Goal: Transaction & Acquisition: Purchase product/service

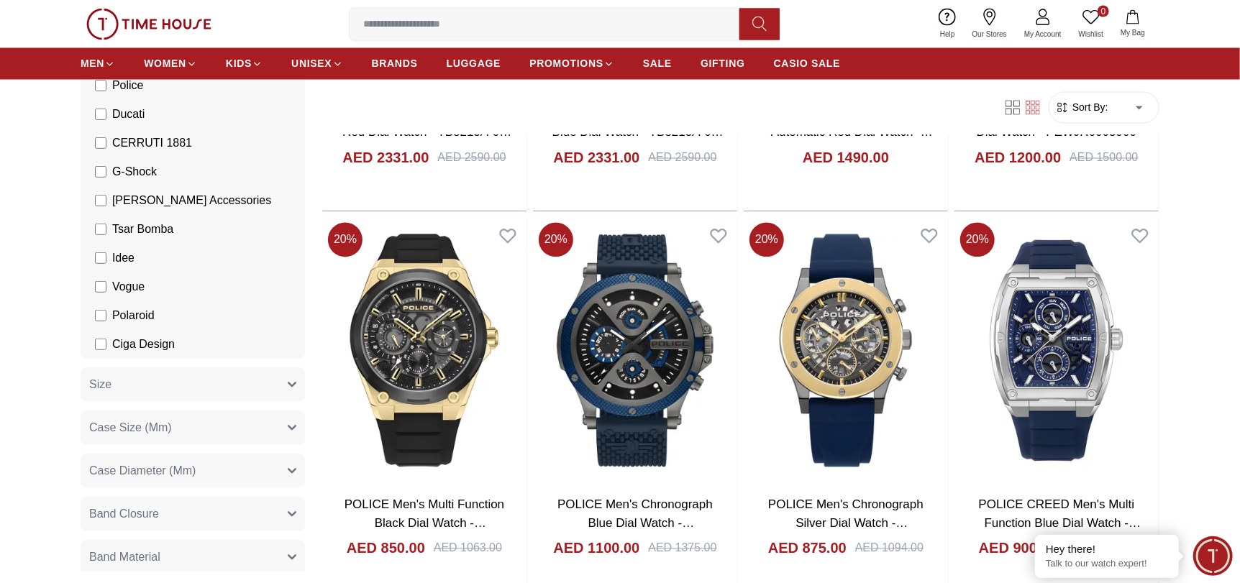
scroll to position [647, 0]
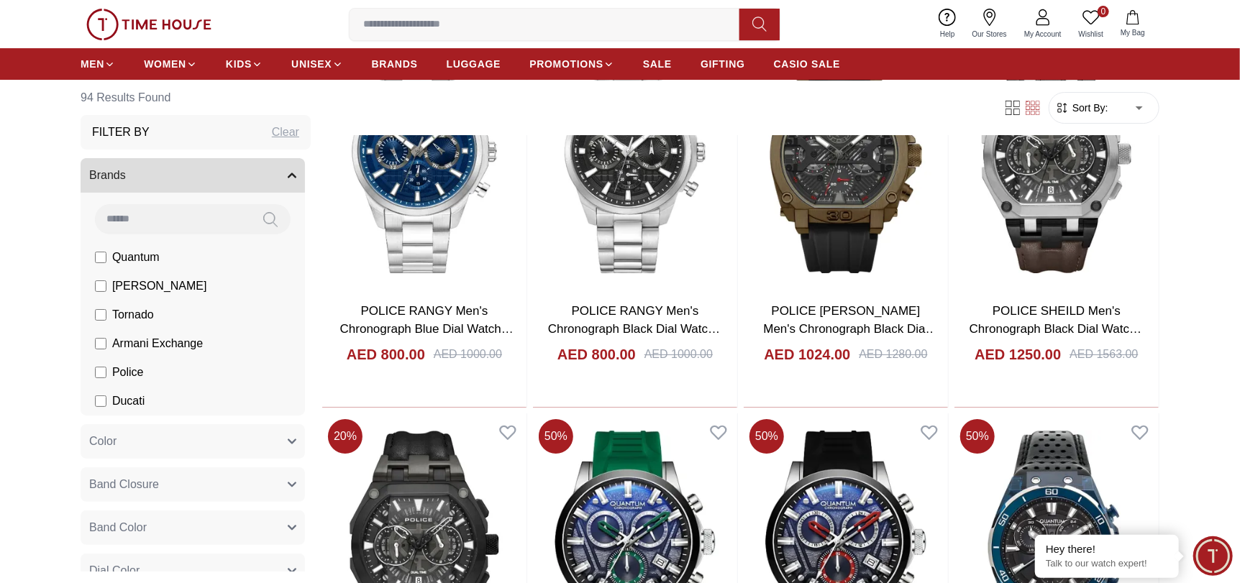
scroll to position [2947, 0]
click at [200, 24] on img at bounding box center [148, 25] width 125 height 32
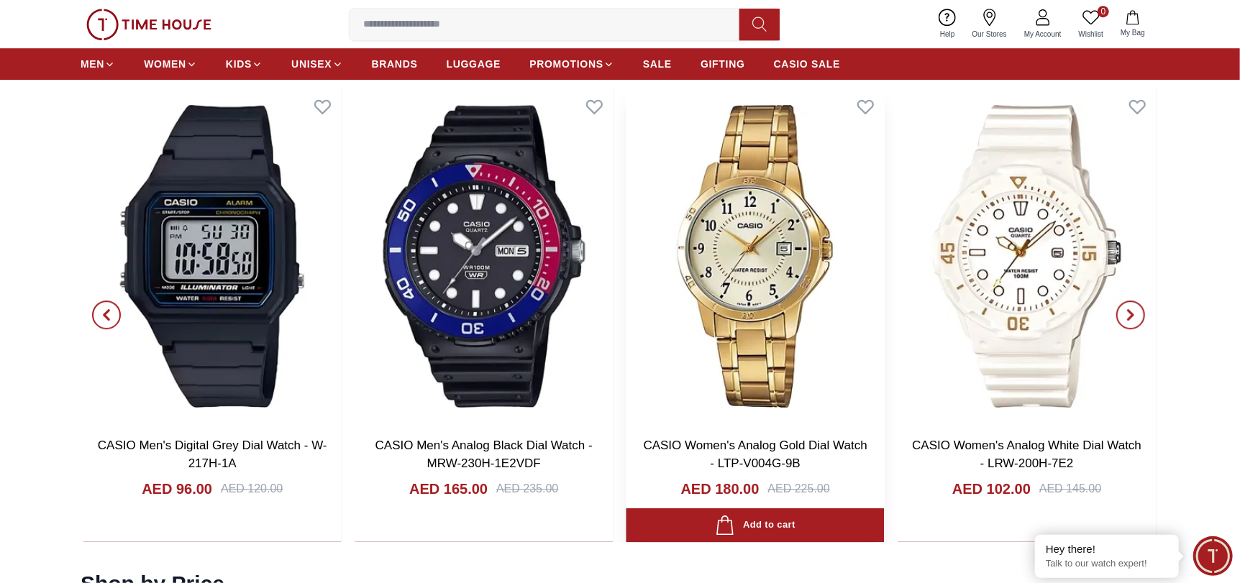
scroll to position [2588, 0]
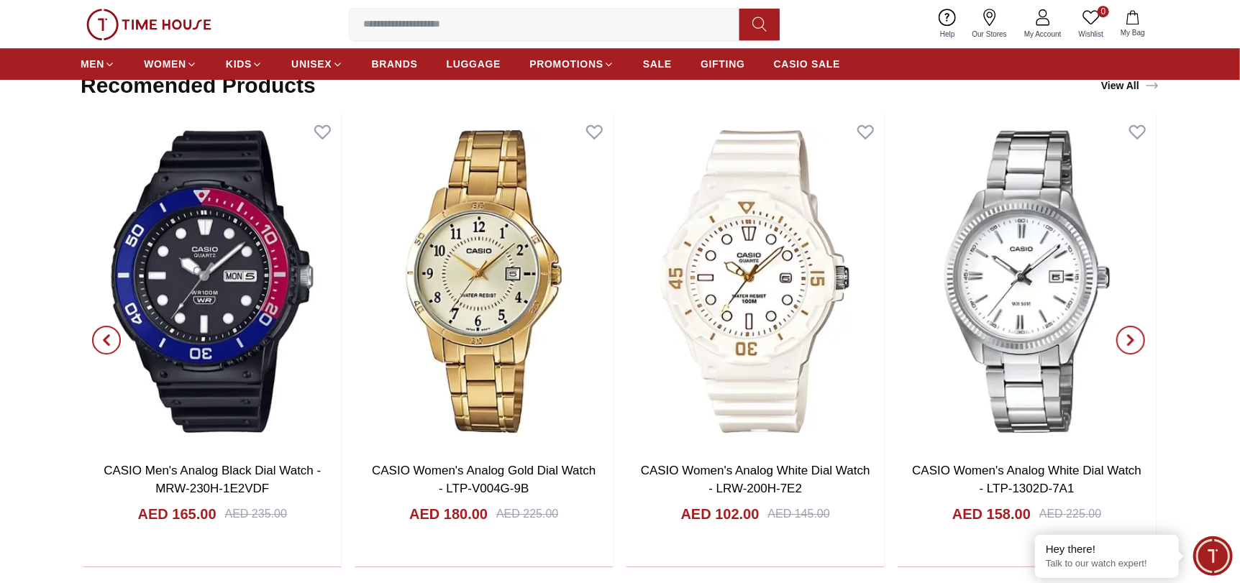
click at [1130, 341] on icon "button" at bounding box center [1130, 340] width 12 height 12
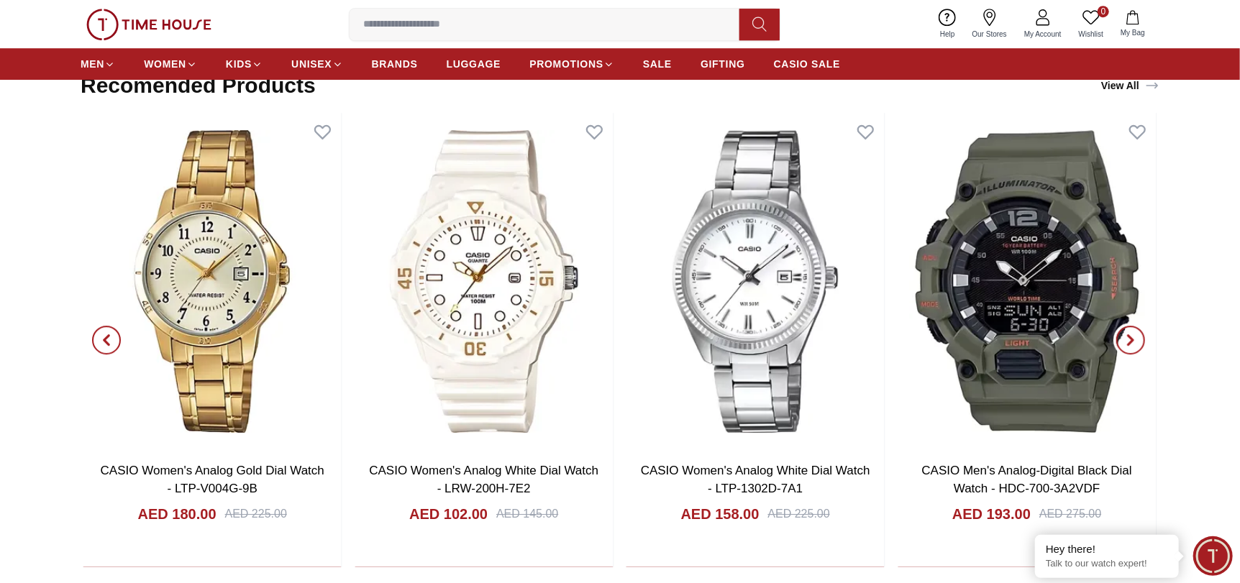
click at [1130, 341] on icon "button" at bounding box center [1130, 340] width 12 height 12
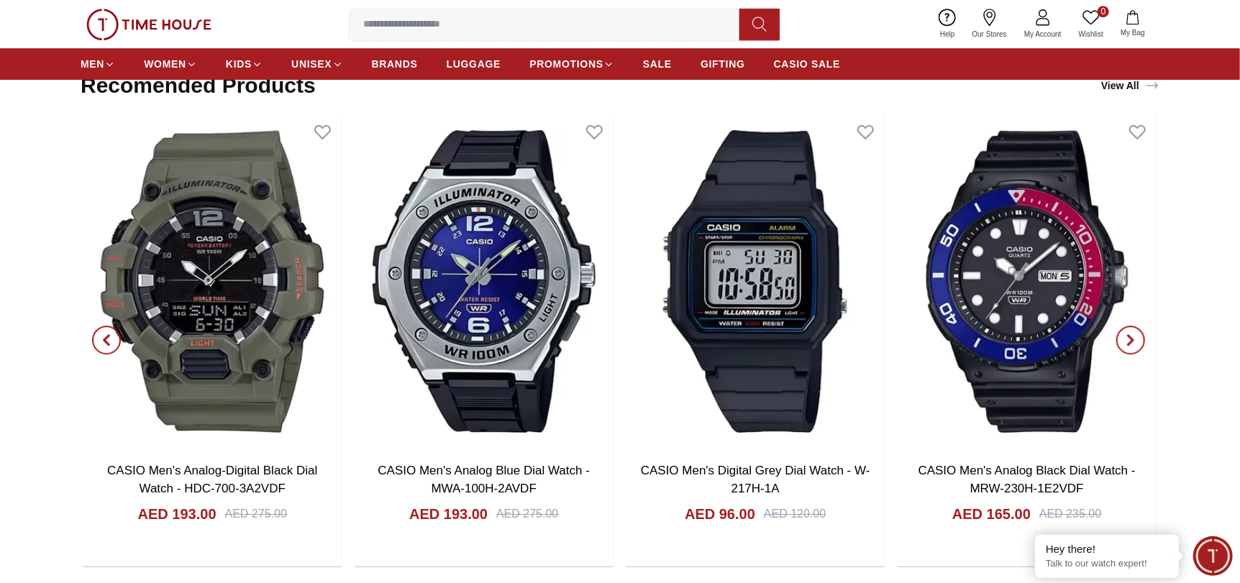
click at [1133, 334] on icon "button" at bounding box center [1130, 340] width 12 height 12
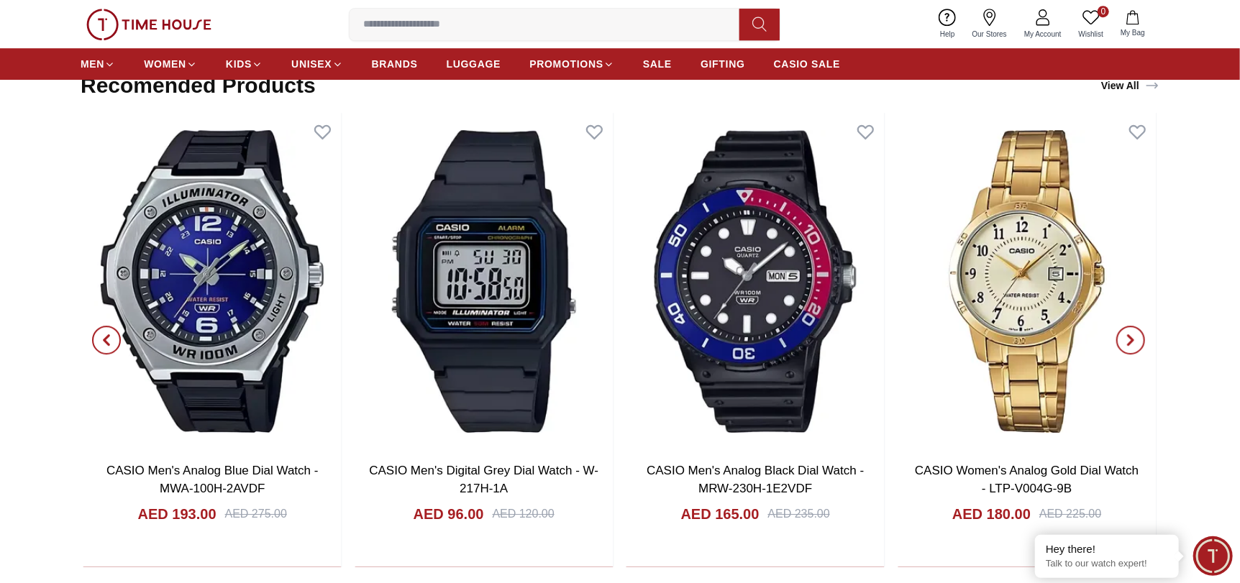
click at [1133, 334] on icon "button" at bounding box center [1130, 340] width 12 height 12
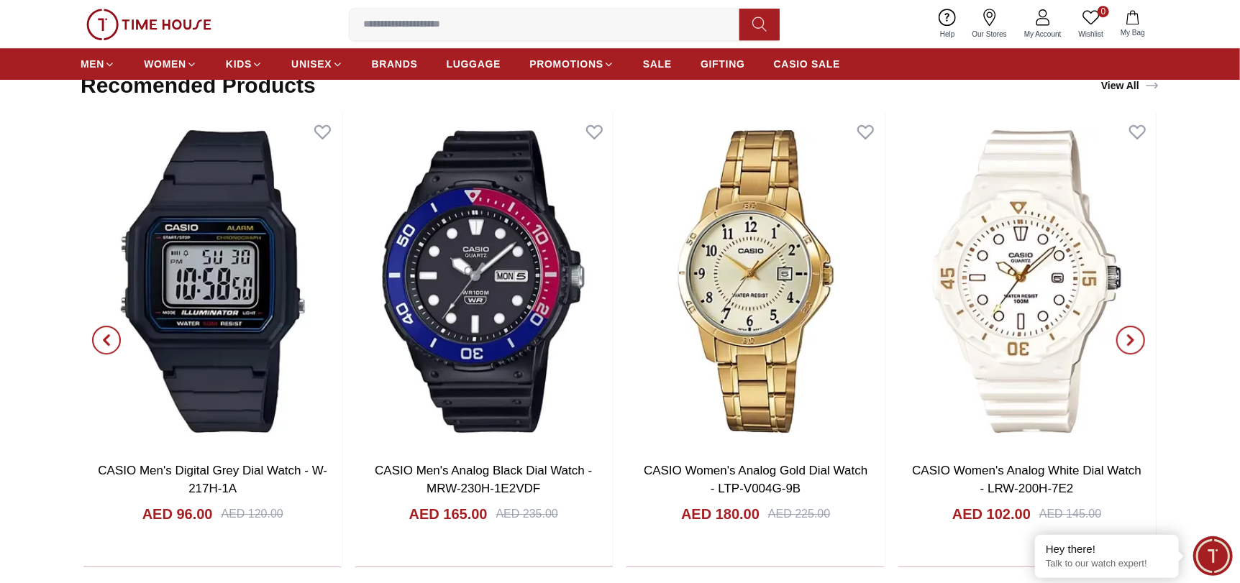
click at [1133, 334] on icon "button" at bounding box center [1130, 340] width 12 height 12
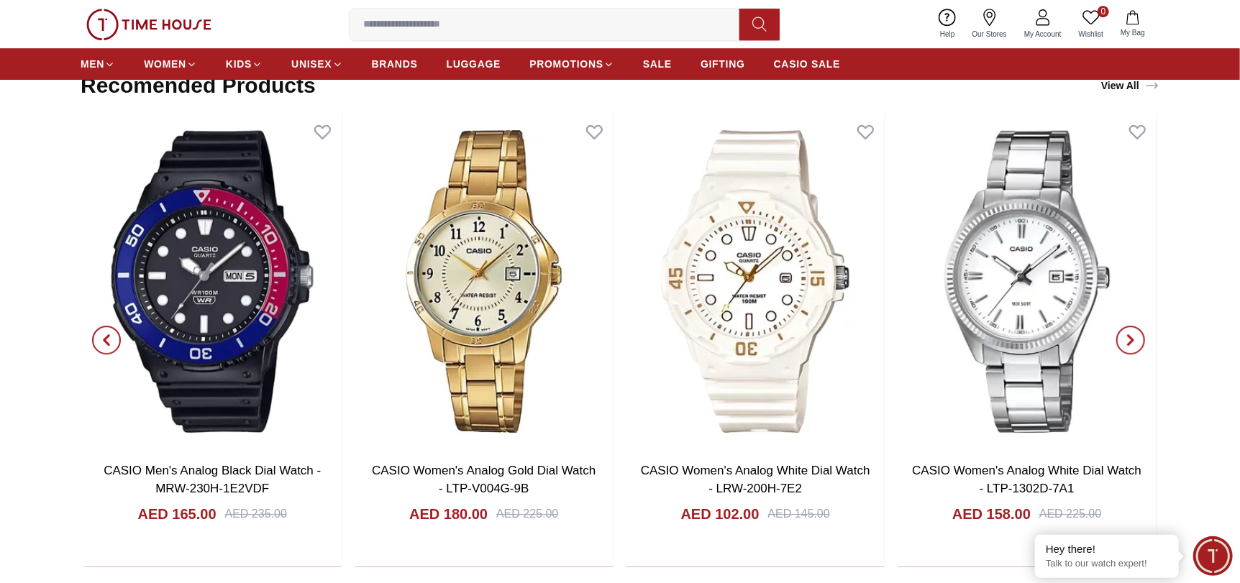
click at [1133, 334] on icon "button" at bounding box center [1130, 340] width 12 height 12
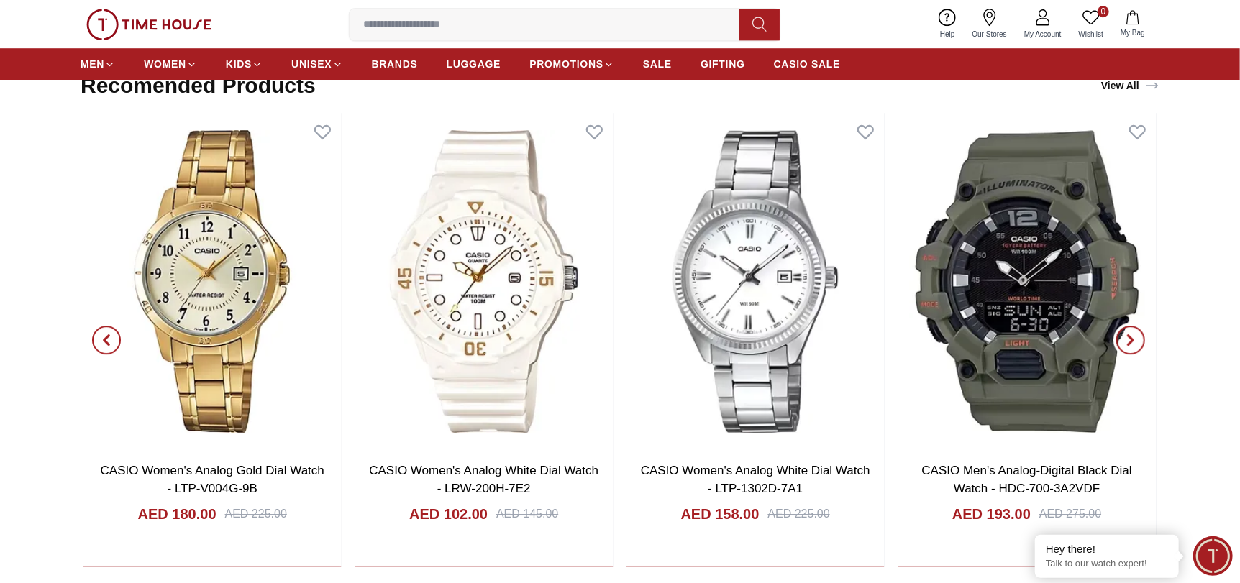
click at [1133, 334] on icon "button" at bounding box center [1130, 340] width 12 height 12
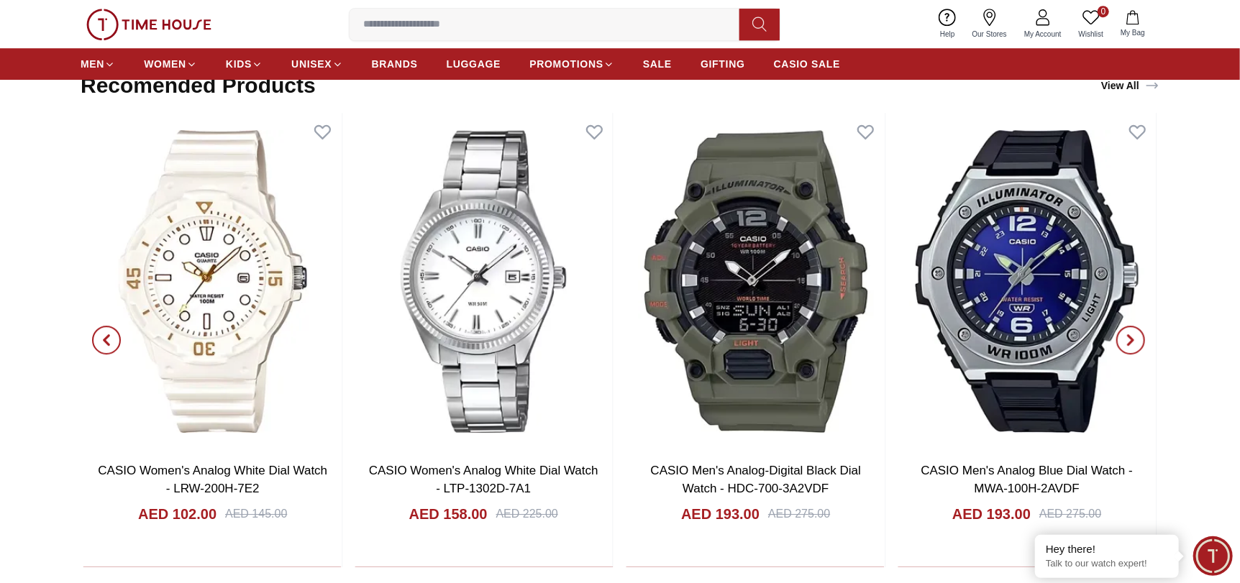
click at [1133, 334] on icon "button" at bounding box center [1130, 340] width 12 height 12
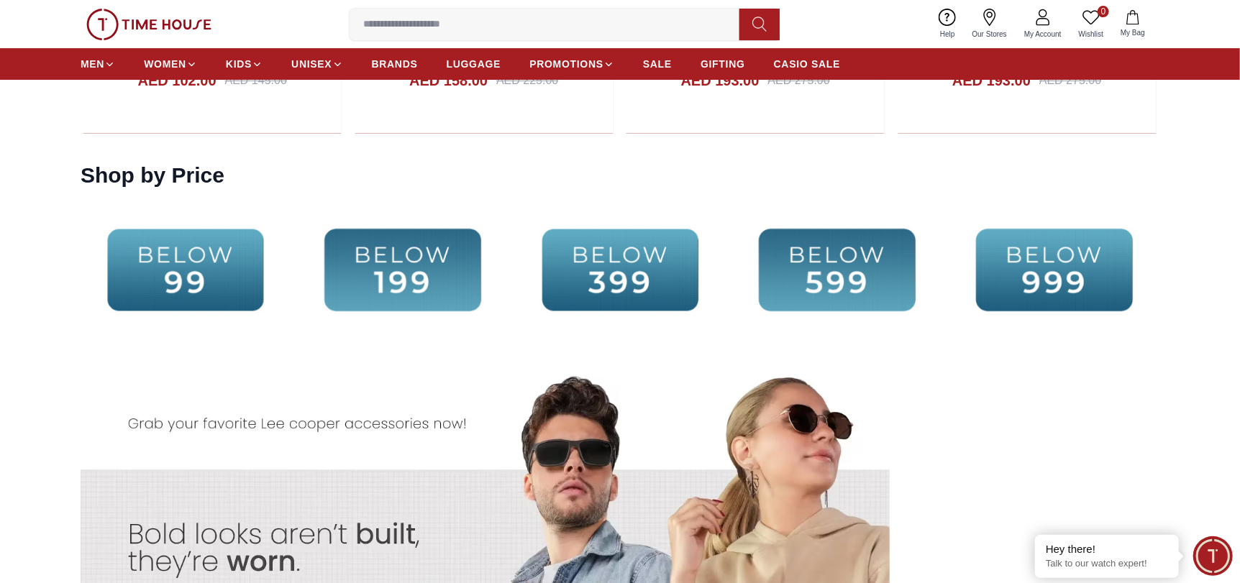
scroll to position [3020, 0]
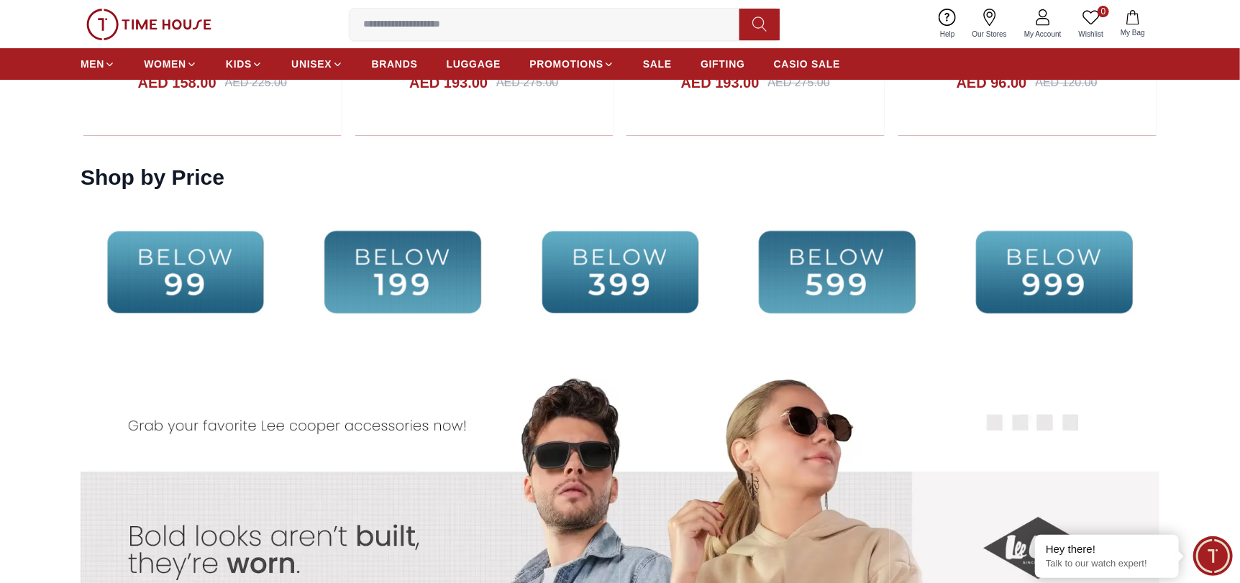
click at [412, 272] on img at bounding box center [403, 272] width 210 height 135
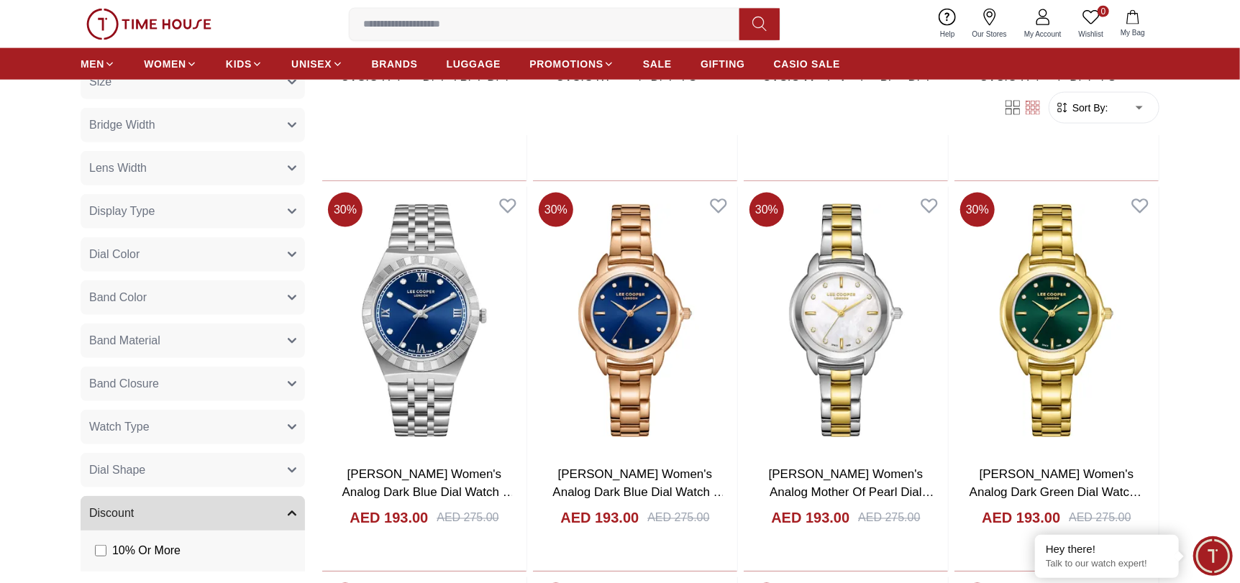
scroll to position [1222, 0]
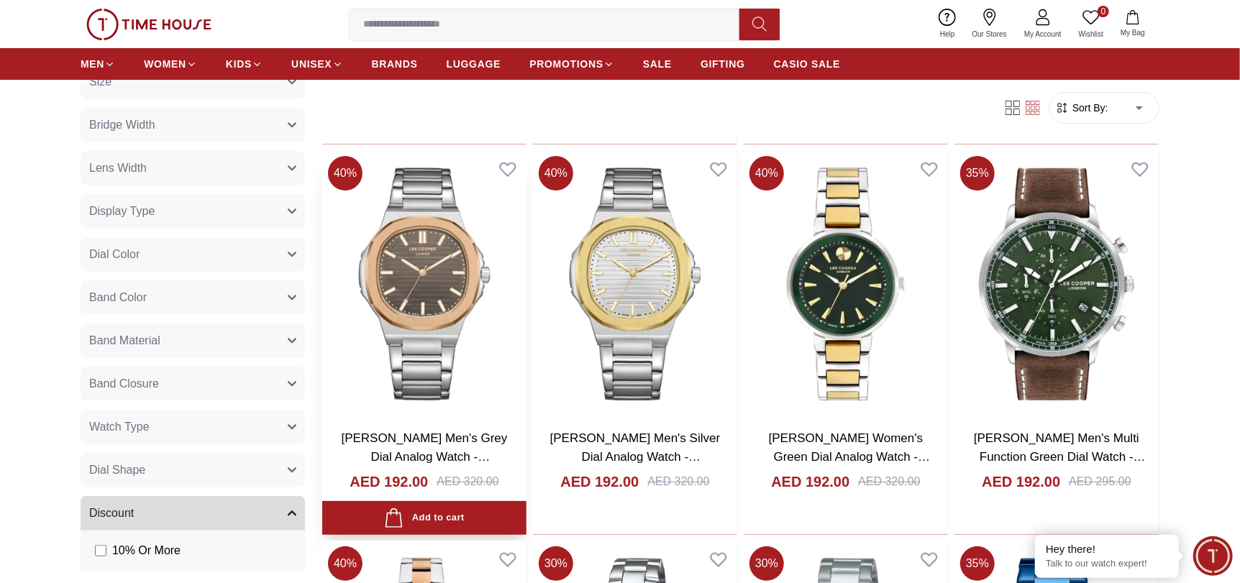
scroll to position [3235, 0]
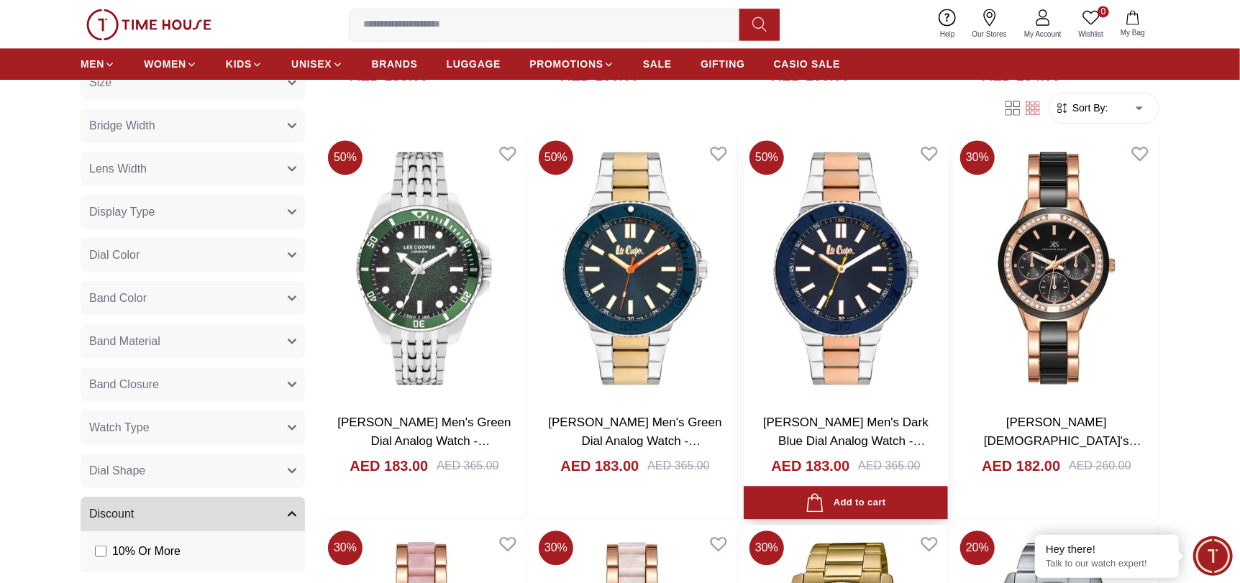
scroll to position [5177, 0]
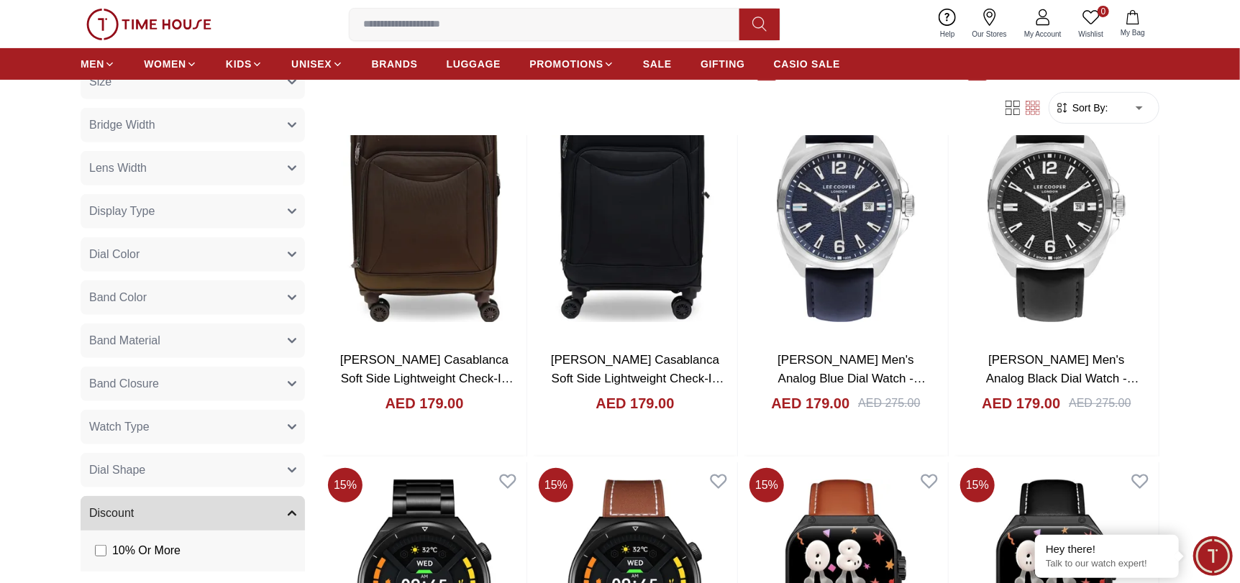
scroll to position [6830, 0]
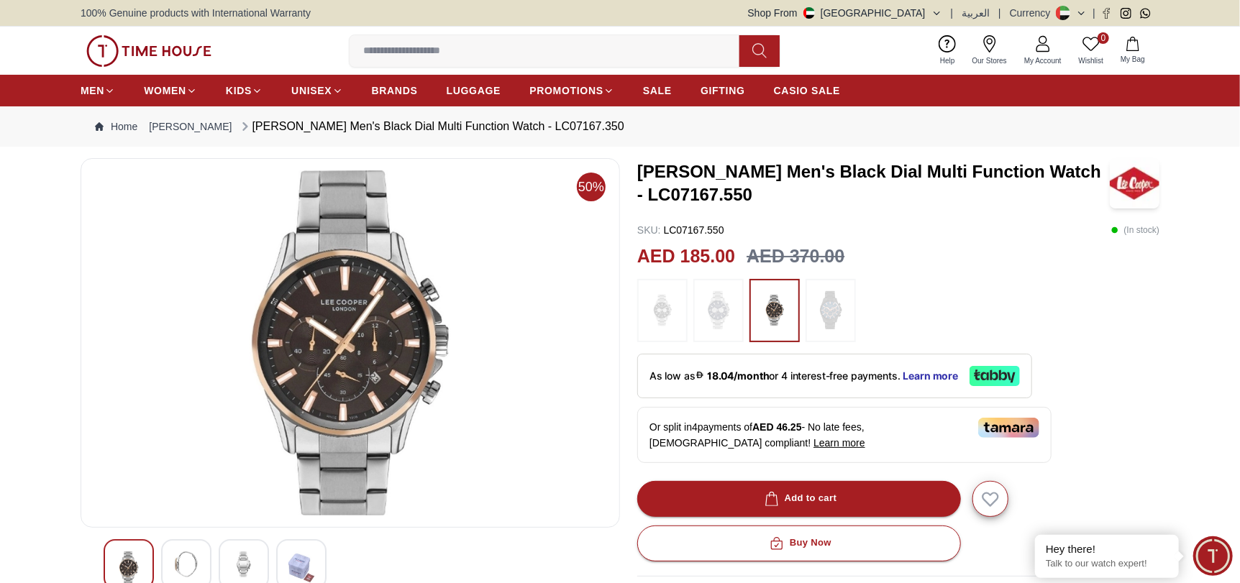
click at [823, 310] on img at bounding box center [830, 310] width 36 height 49
